Goal: Transaction & Acquisition: Subscribe to service/newsletter

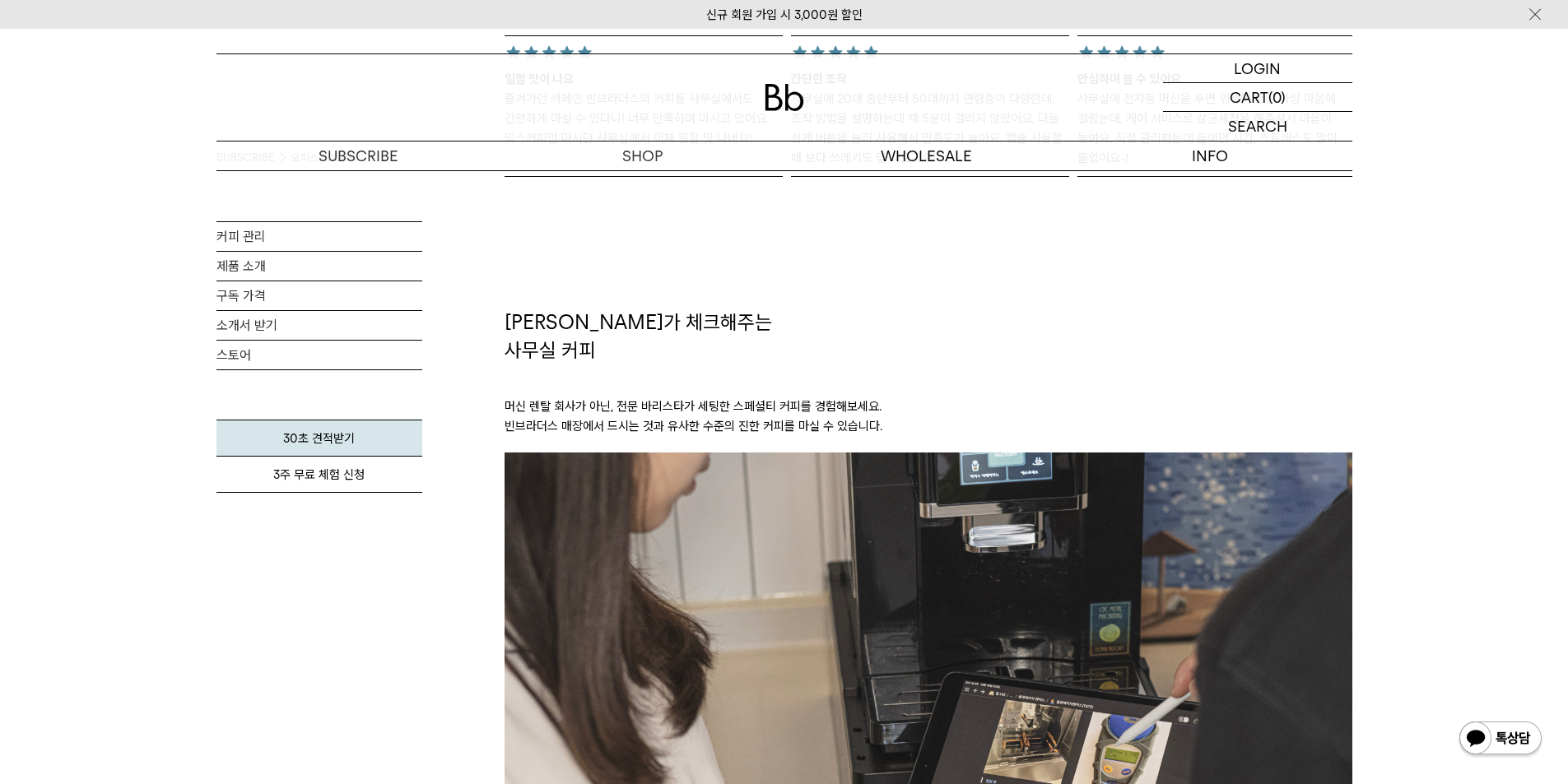
scroll to position [2221, 0]
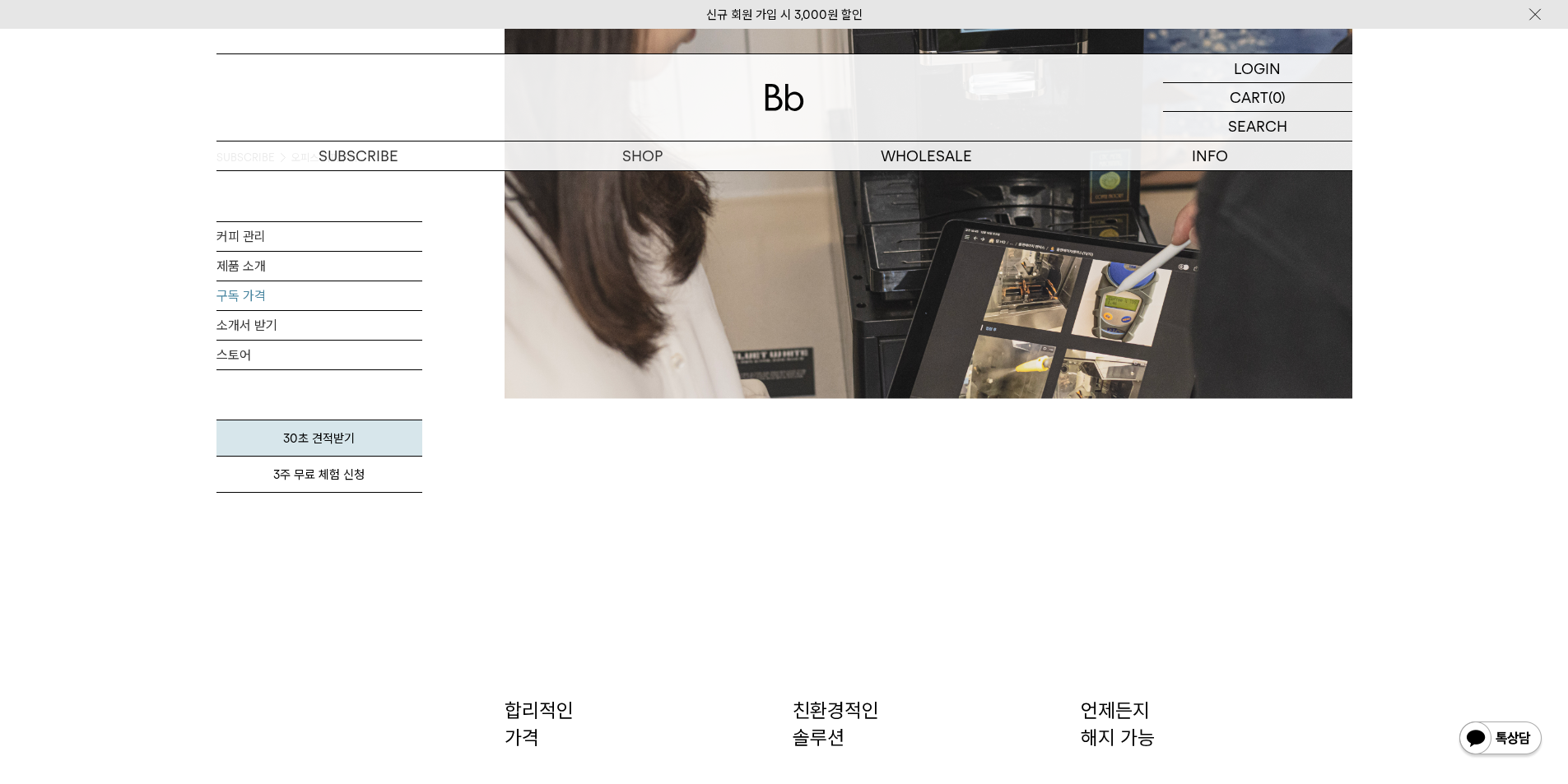
click at [337, 292] on link "구독 가격" at bounding box center [320, 295] width 206 height 29
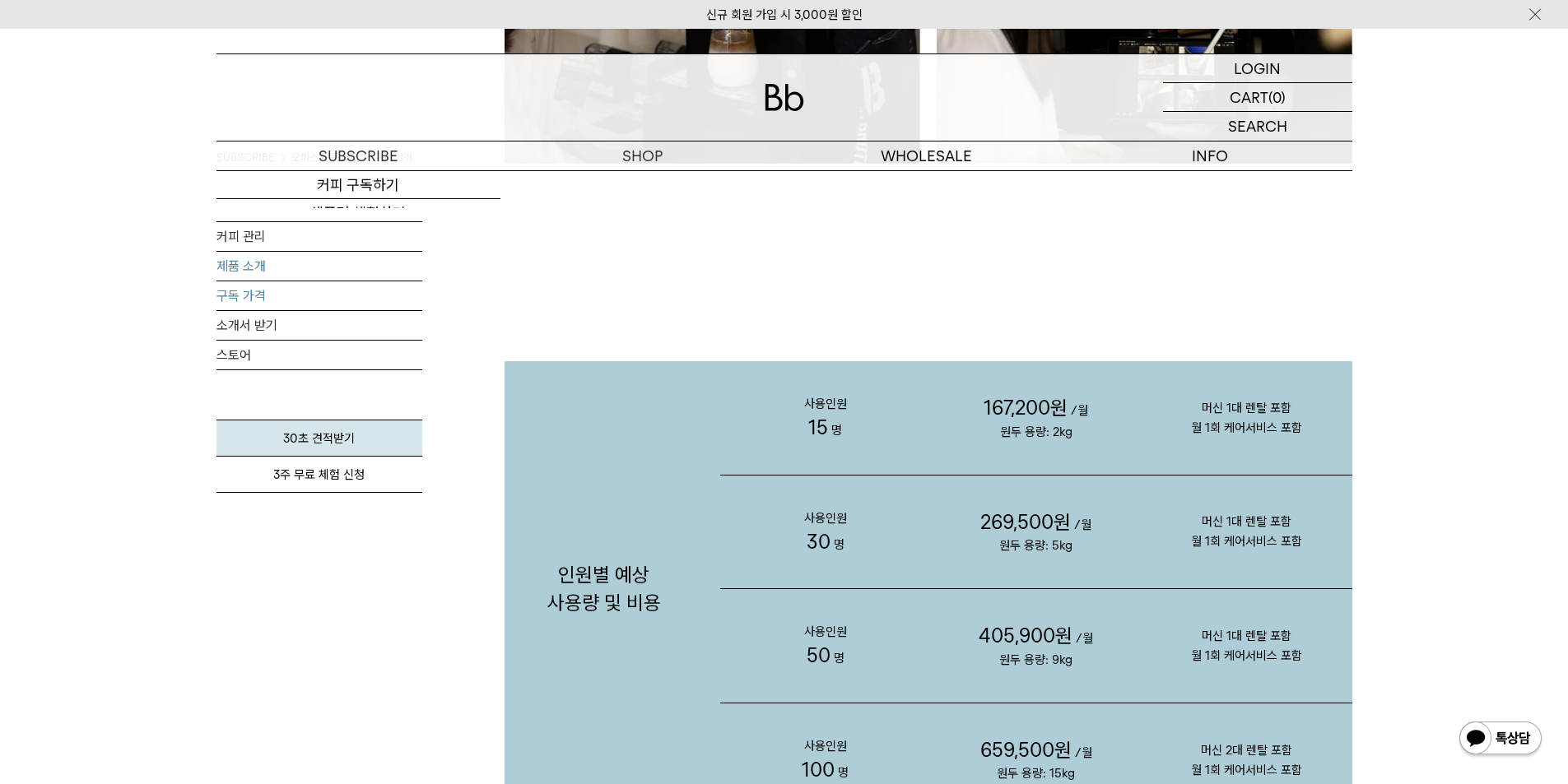
scroll to position [1728, 0]
